Goal: Task Accomplishment & Management: Use online tool/utility

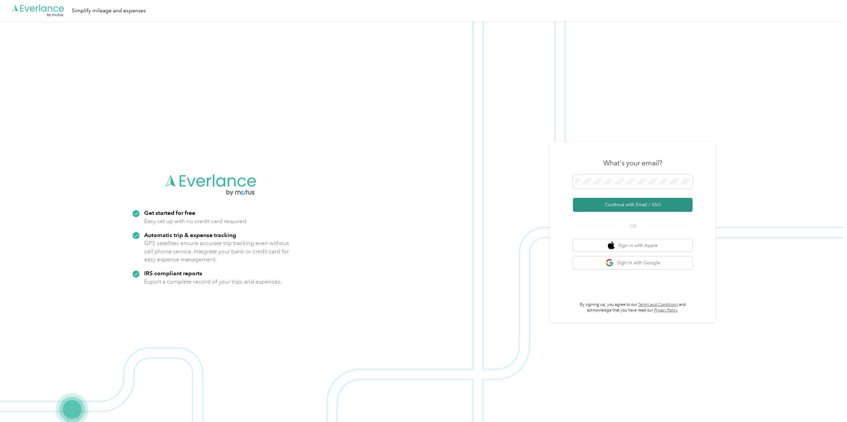
click at [622, 206] on button "Continue with Email / SSO" at bounding box center [633, 205] width 120 height 14
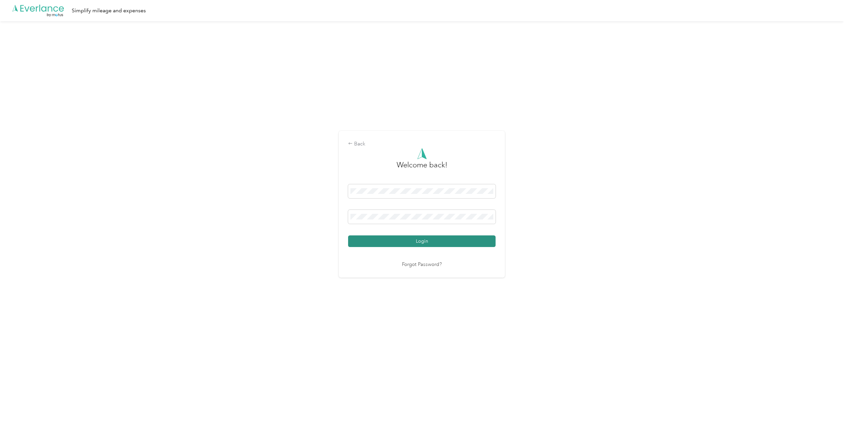
click at [423, 243] on button "Login" at bounding box center [421, 241] width 147 height 12
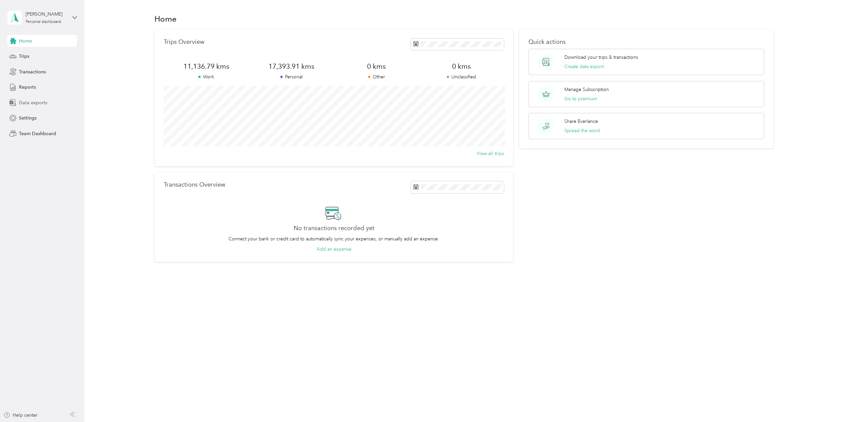
click at [36, 104] on span "Data exports" at bounding box center [33, 102] width 28 height 7
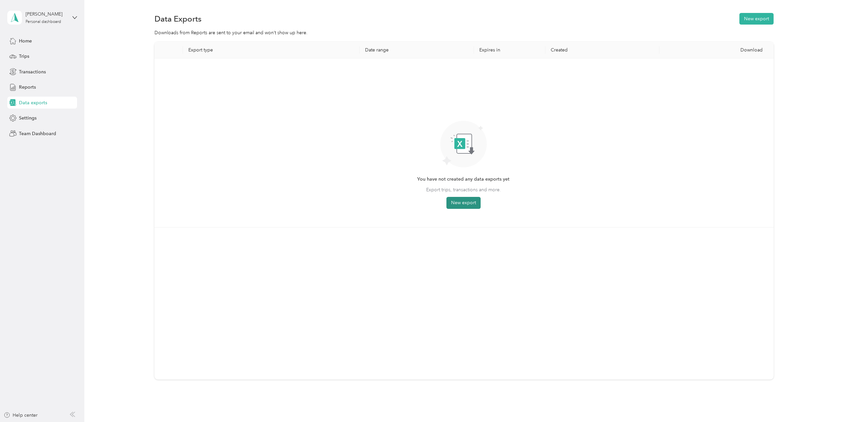
click at [468, 206] on button "New export" at bounding box center [463, 203] width 34 height 12
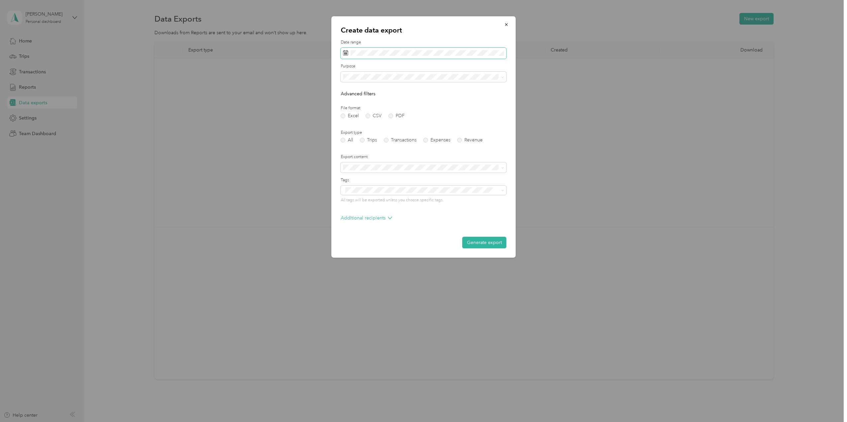
click at [395, 49] on span at bounding box center [424, 53] width 166 height 11
click at [350, 91] on icon at bounding box center [352, 91] width 7 height 7
click at [358, 114] on div "1" at bounding box center [358, 114] width 9 height 8
click at [369, 156] on div "30" at bounding box center [366, 156] width 9 height 8
click at [391, 116] on label "PDF" at bounding box center [397, 116] width 16 height 5
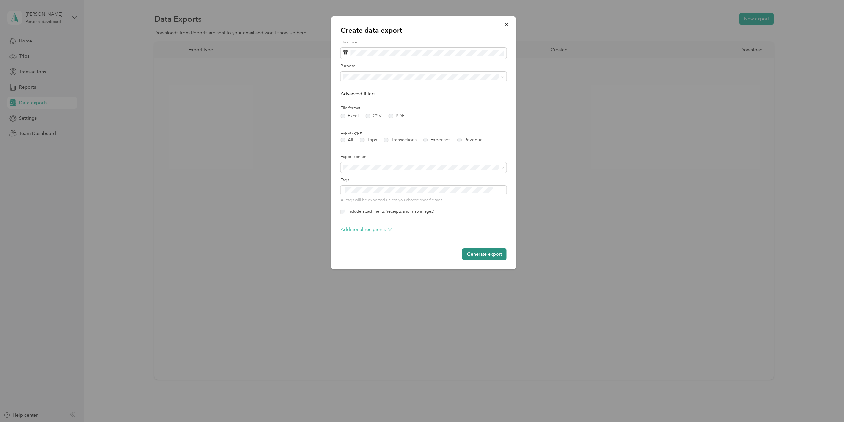
click at [483, 257] on button "Generate export" at bounding box center [484, 254] width 44 height 12
